Goal: Use online tool/utility: Utilize a website feature to perform a specific function

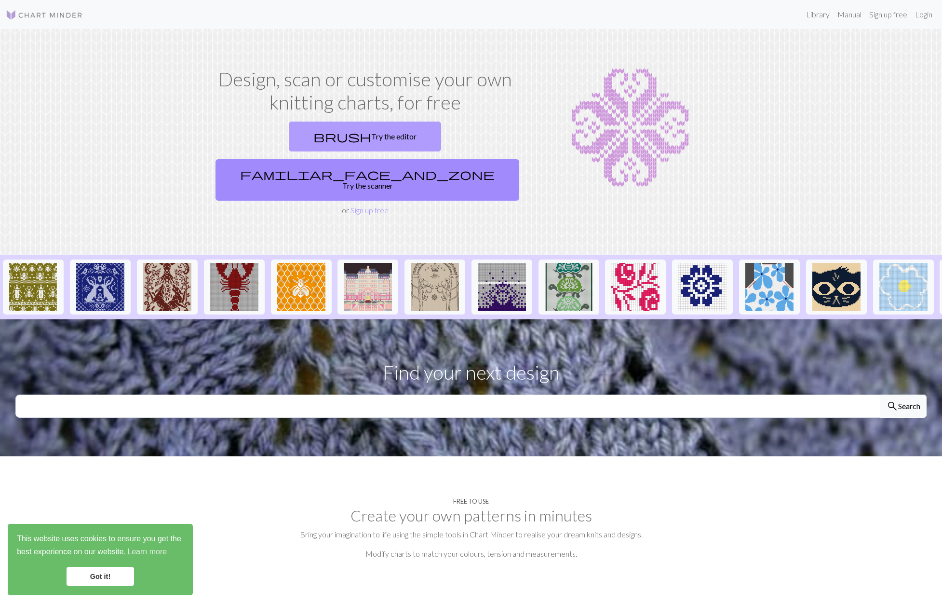
click at [289, 137] on link "brush Try the editor" at bounding box center [365, 136] width 152 height 30
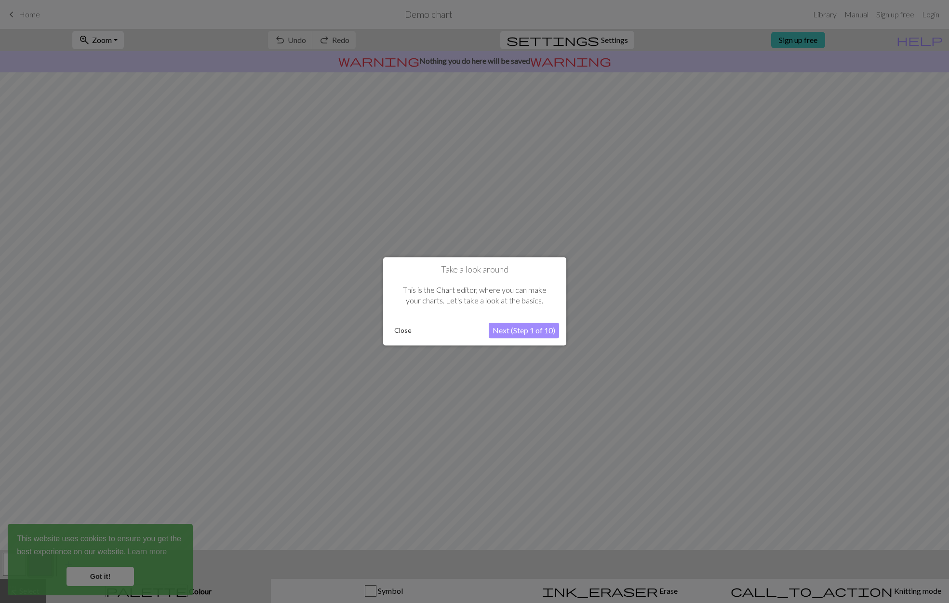
click at [534, 334] on button "Next (Step 1 of 10)" at bounding box center [524, 330] width 70 height 15
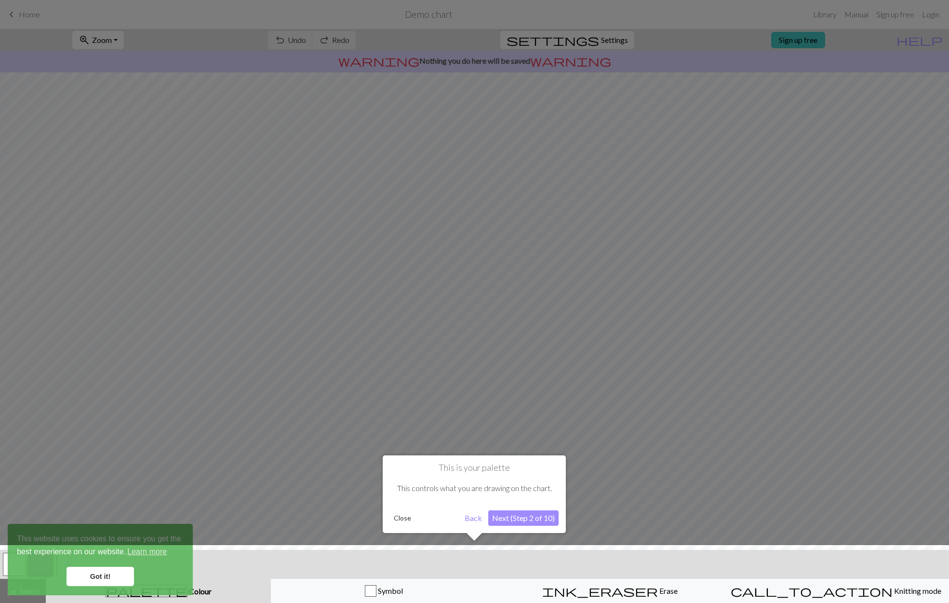
click at [515, 518] on button "Next (Step 2 of 10)" at bounding box center [523, 517] width 70 height 15
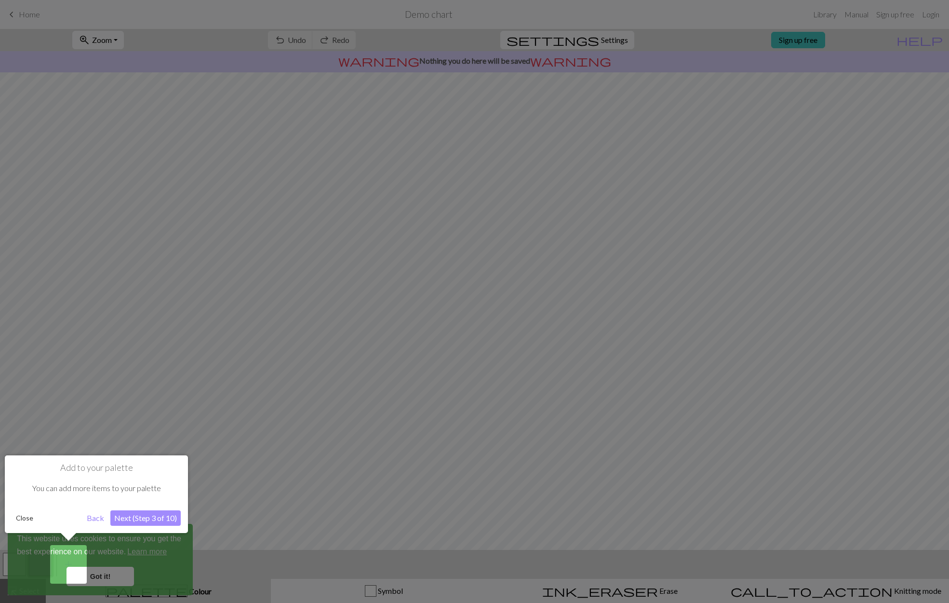
click at [138, 518] on button "Next (Step 3 of 10)" at bounding box center [145, 517] width 70 height 15
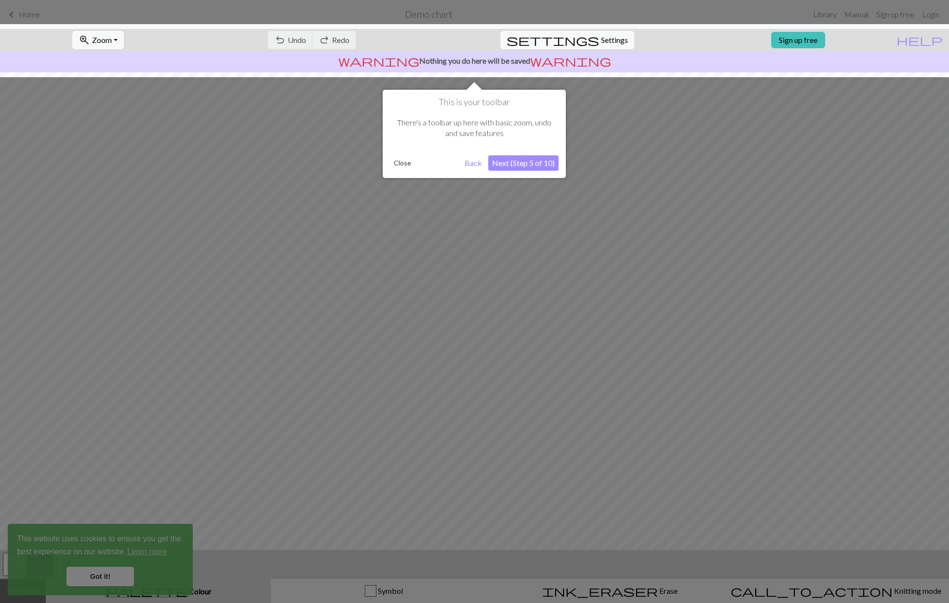
click at [531, 163] on button "Next (Step 5 of 10)" at bounding box center [523, 162] width 70 height 15
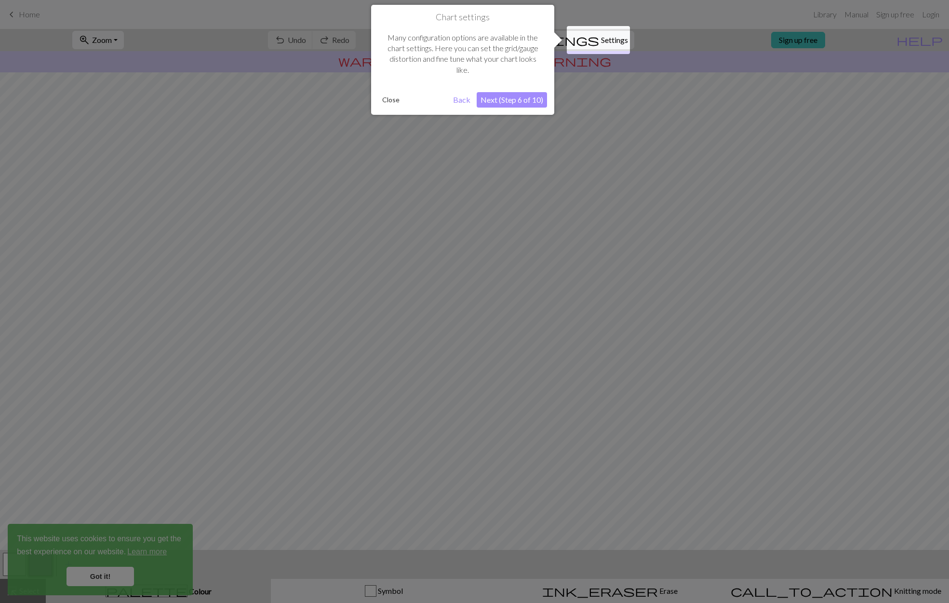
click at [521, 97] on button "Next (Step 6 of 10)" at bounding box center [512, 99] width 70 height 15
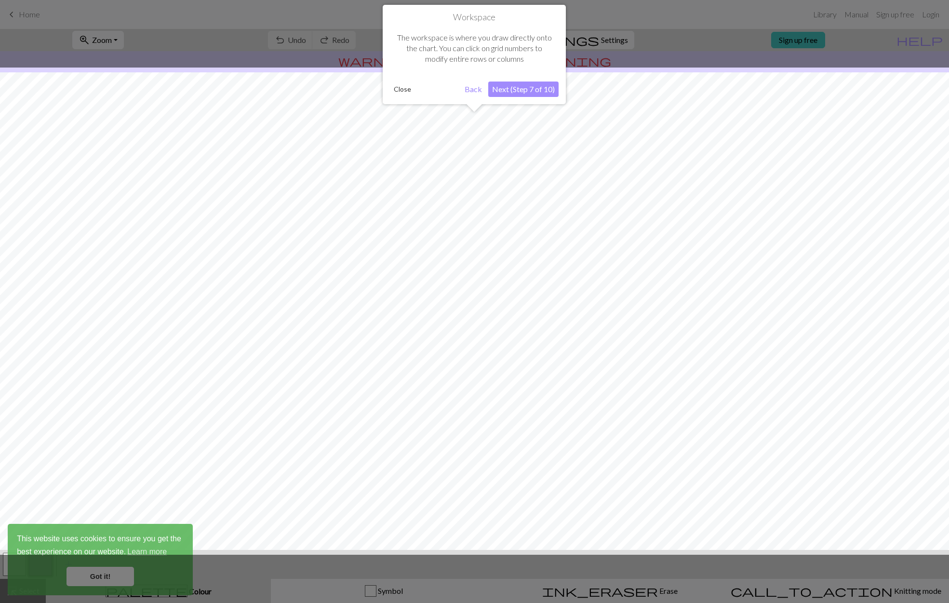
click at [520, 89] on button "Next (Step 7 of 10)" at bounding box center [523, 88] width 70 height 15
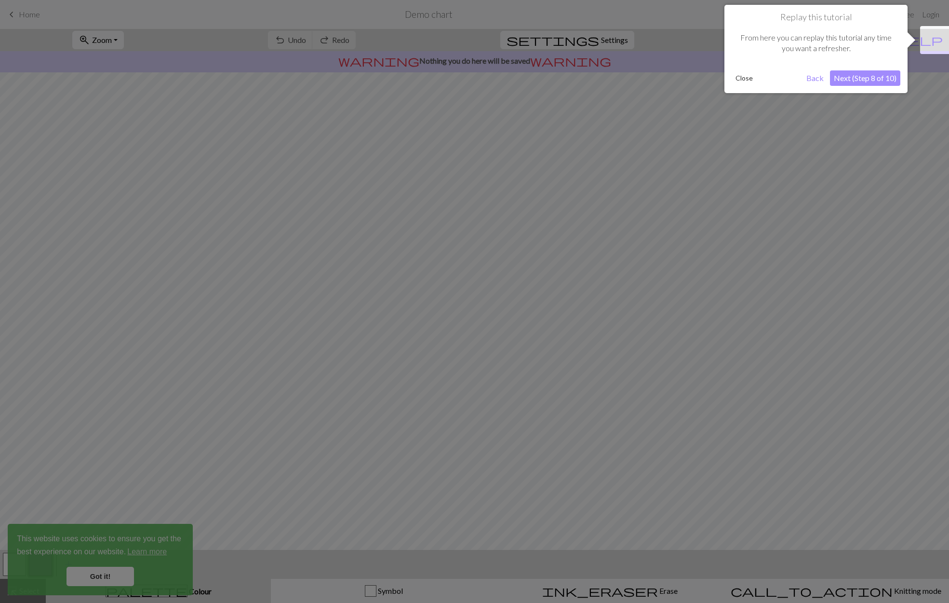
click at [746, 80] on button "Close" at bounding box center [744, 78] width 25 height 14
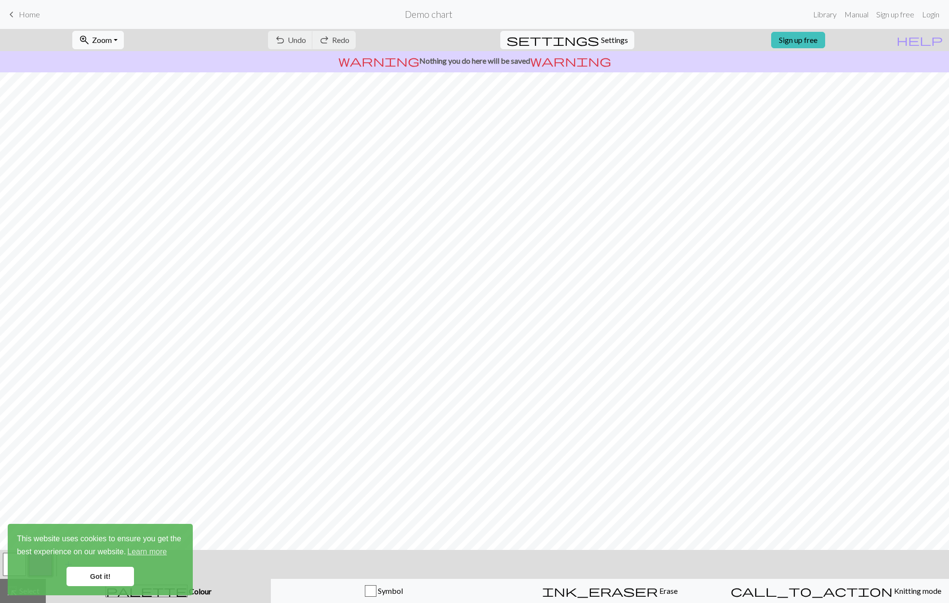
click at [113, 579] on link "Got it!" at bounding box center [100, 575] width 67 height 19
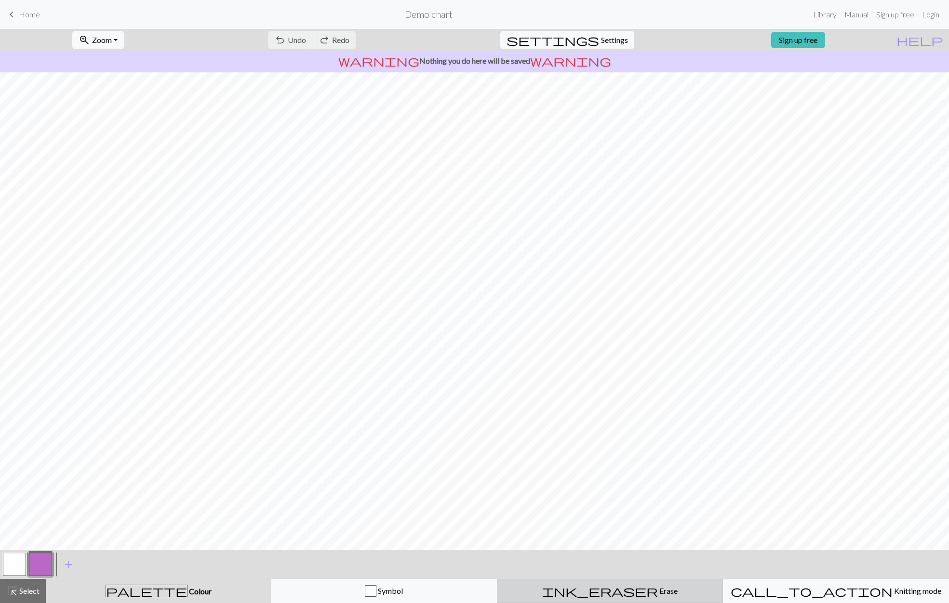
click at [605, 592] on span "ink_eraser" at bounding box center [600, 590] width 116 height 13
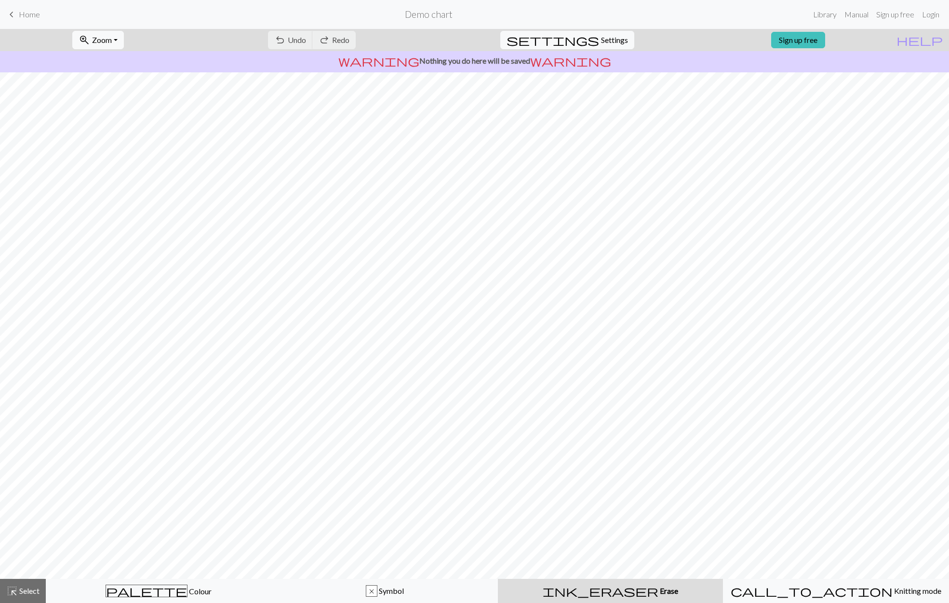
click at [20, 12] on span "Home" at bounding box center [29, 14] width 21 height 9
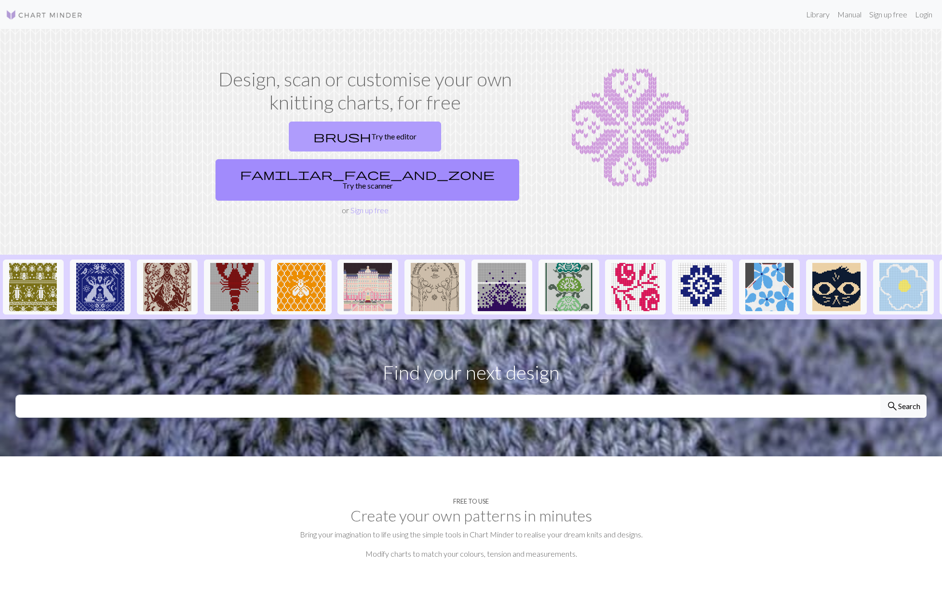
click at [303, 141] on link "brush Try the editor" at bounding box center [365, 136] width 152 height 30
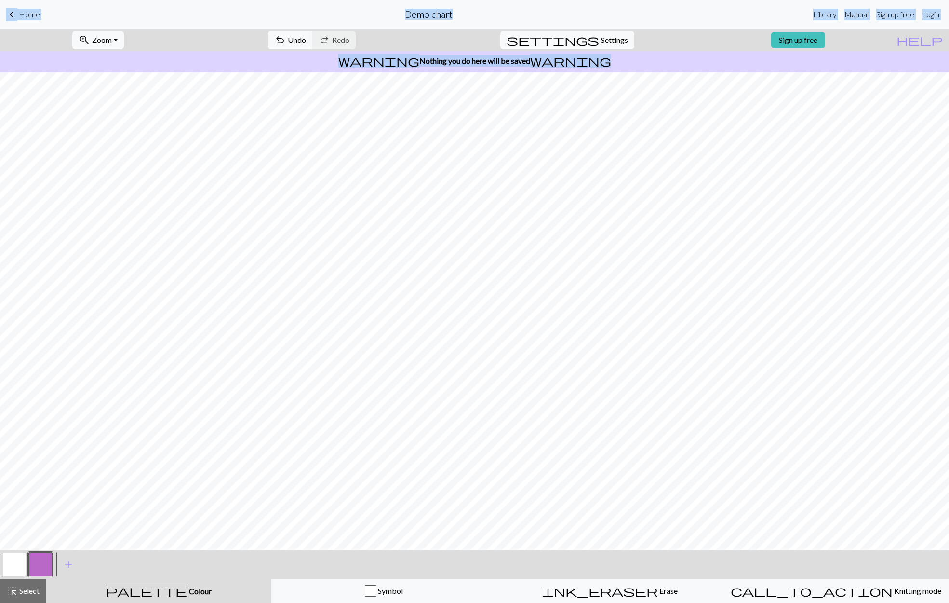
click at [10, 13] on span "keyboard_arrow_left" at bounding box center [12, 14] width 12 height 13
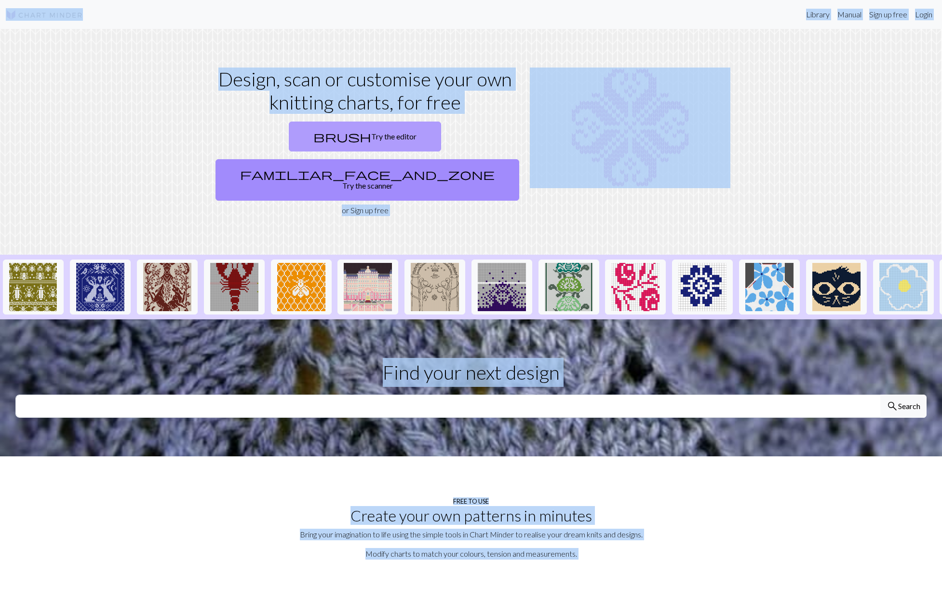
click at [289, 139] on link "brush Try the editor" at bounding box center [365, 136] width 152 height 30
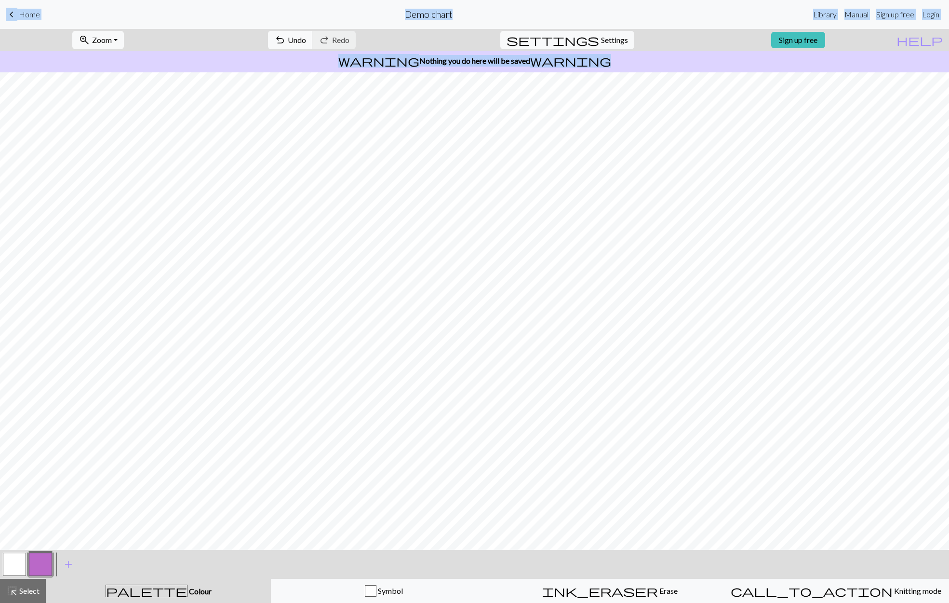
click at [11, 568] on button "button" at bounding box center [14, 563] width 23 height 23
click at [604, 592] on span "ink_eraser" at bounding box center [600, 590] width 116 height 13
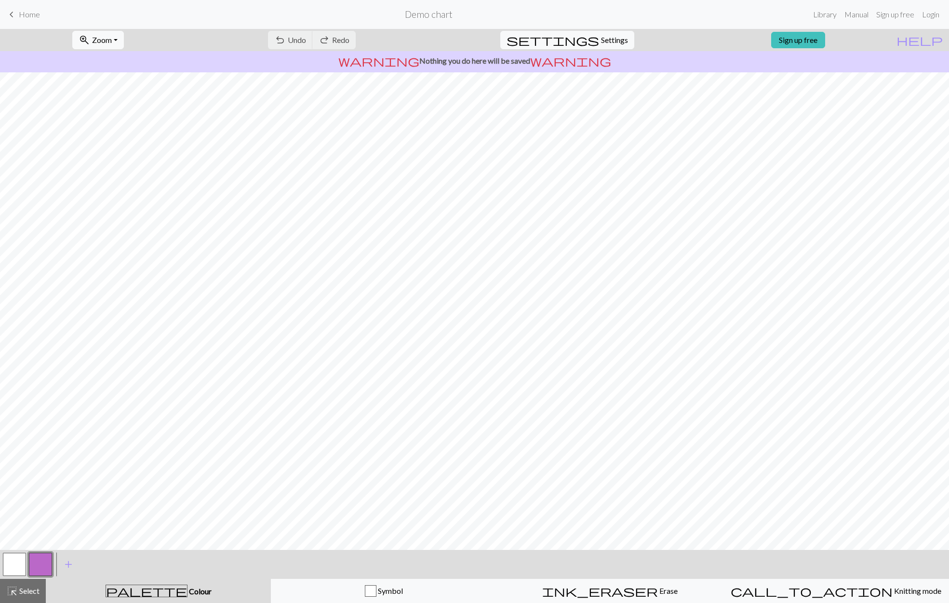
click at [187, 591] on span "Colour" at bounding box center [199, 590] width 24 height 9
click at [376, 588] on div "button" at bounding box center [371, 591] width 12 height 12
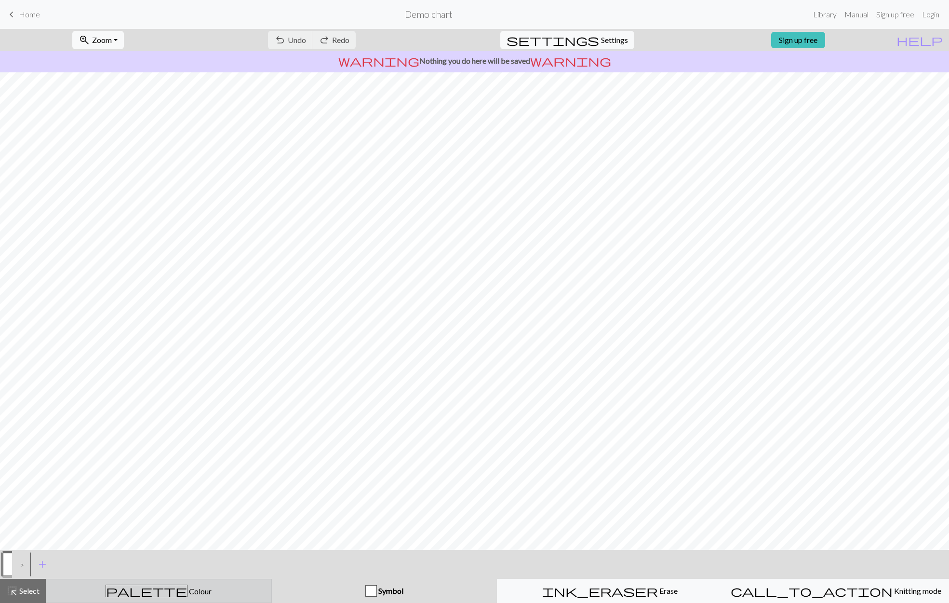
click at [200, 590] on div "palette Colour Colour" at bounding box center [159, 590] width 214 height 13
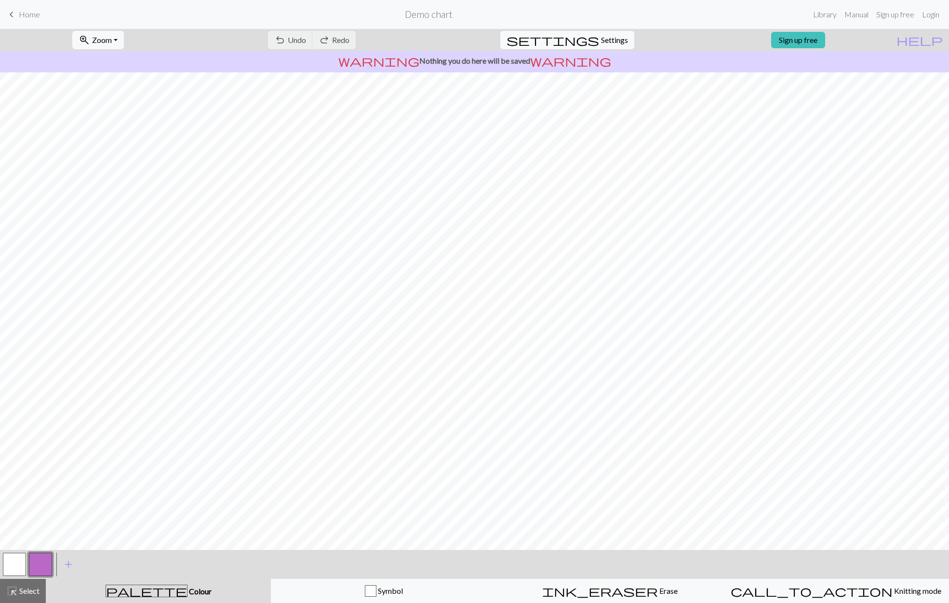
click at [11, 561] on button "button" at bounding box center [14, 563] width 23 height 23
click at [30, 593] on span "Select" at bounding box center [29, 590] width 22 height 9
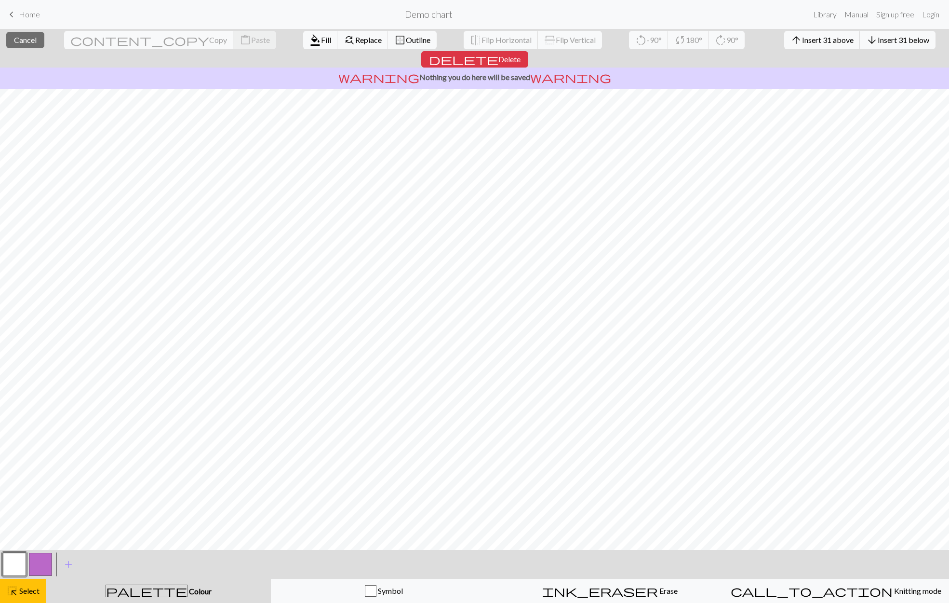
click at [13, 561] on button "button" at bounding box center [14, 563] width 23 height 23
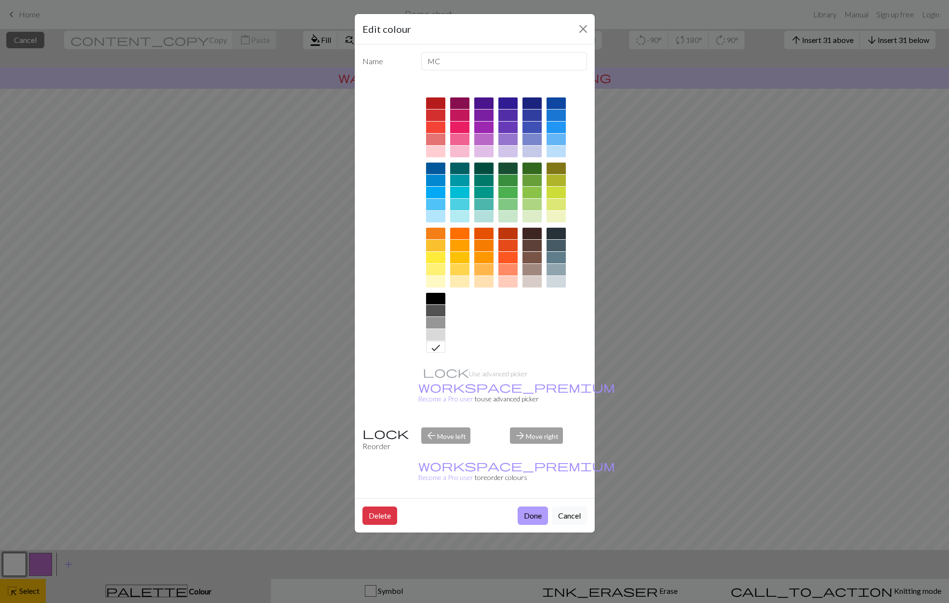
click at [527, 506] on button "Done" at bounding box center [533, 515] width 30 height 18
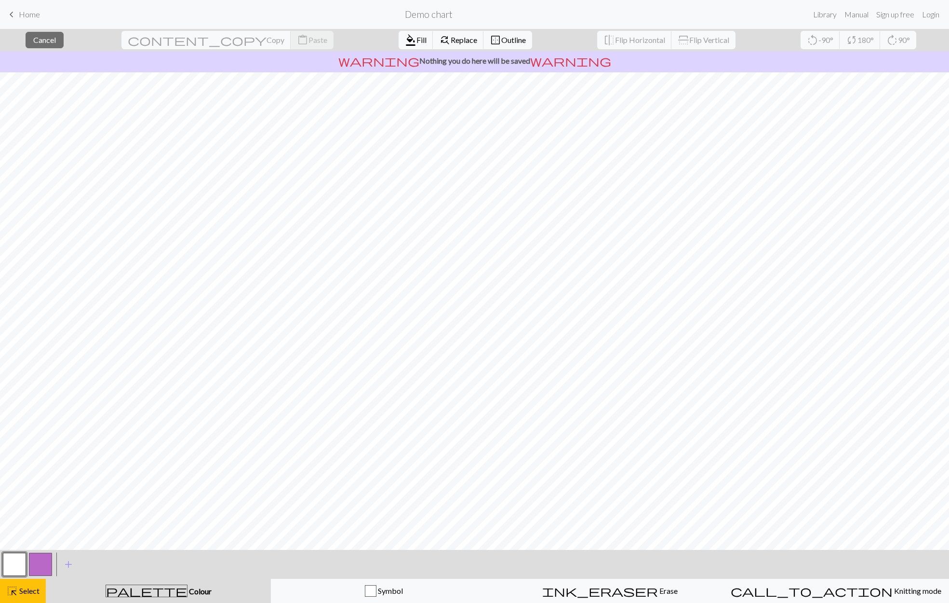
click at [18, 571] on button "button" at bounding box center [14, 563] width 23 height 23
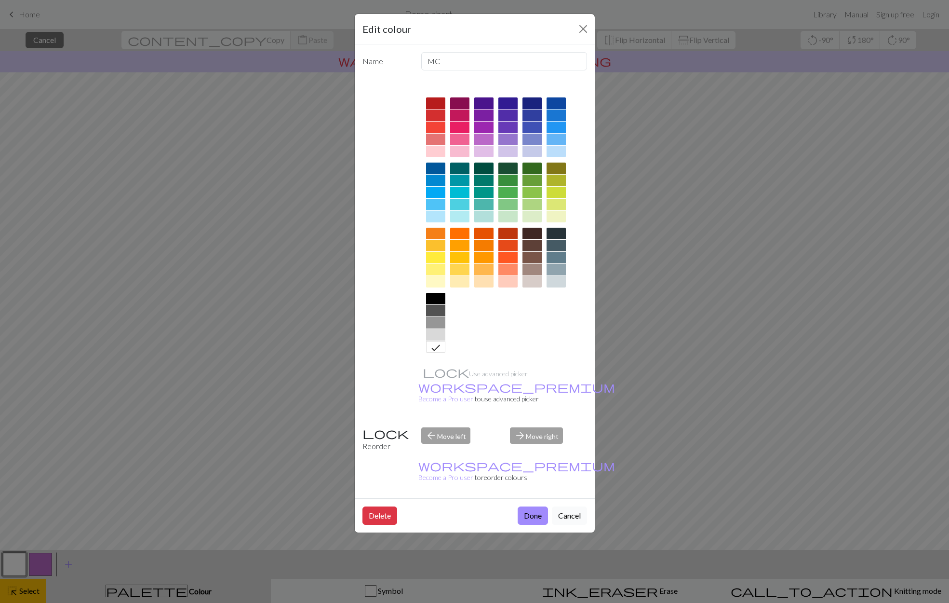
click at [572, 506] on button "Cancel" at bounding box center [569, 515] width 35 height 18
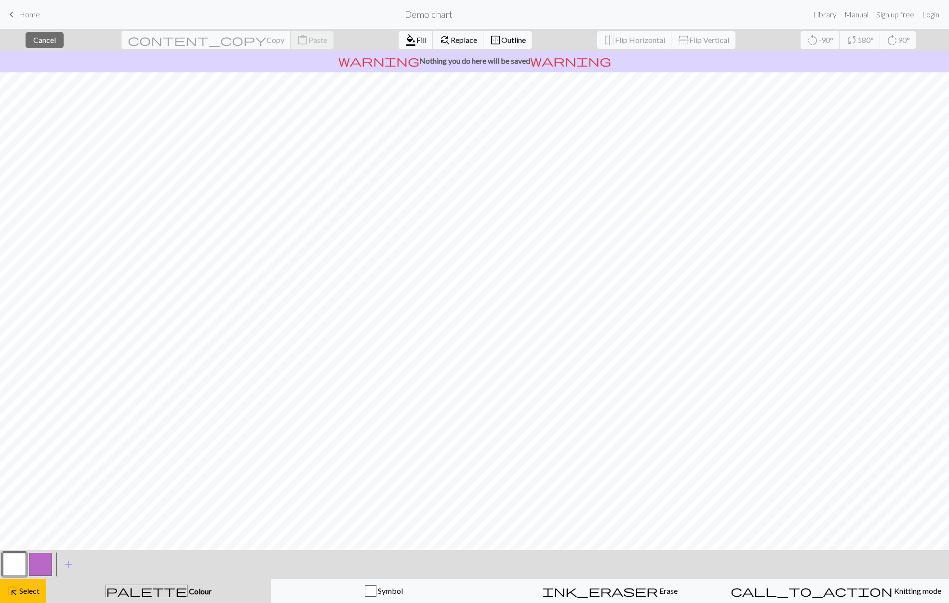
click at [501, 37] on span "Outline" at bounding box center [513, 39] width 25 height 9
